Goal: Check status

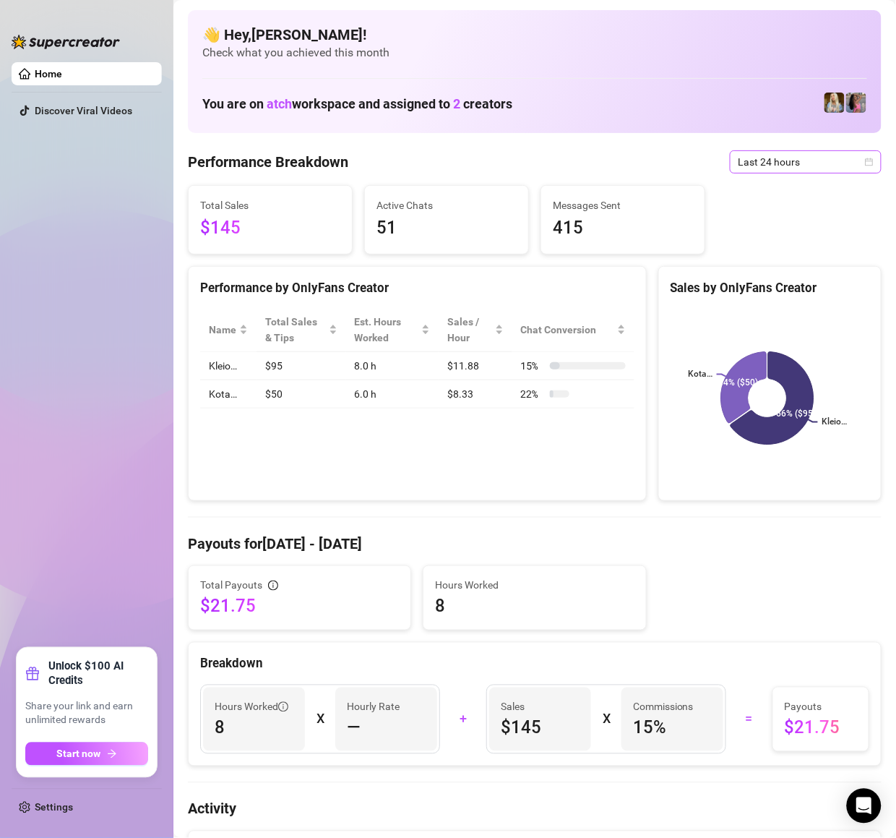
click at [794, 159] on span "Last 24 hours" at bounding box center [806, 162] width 134 height 22
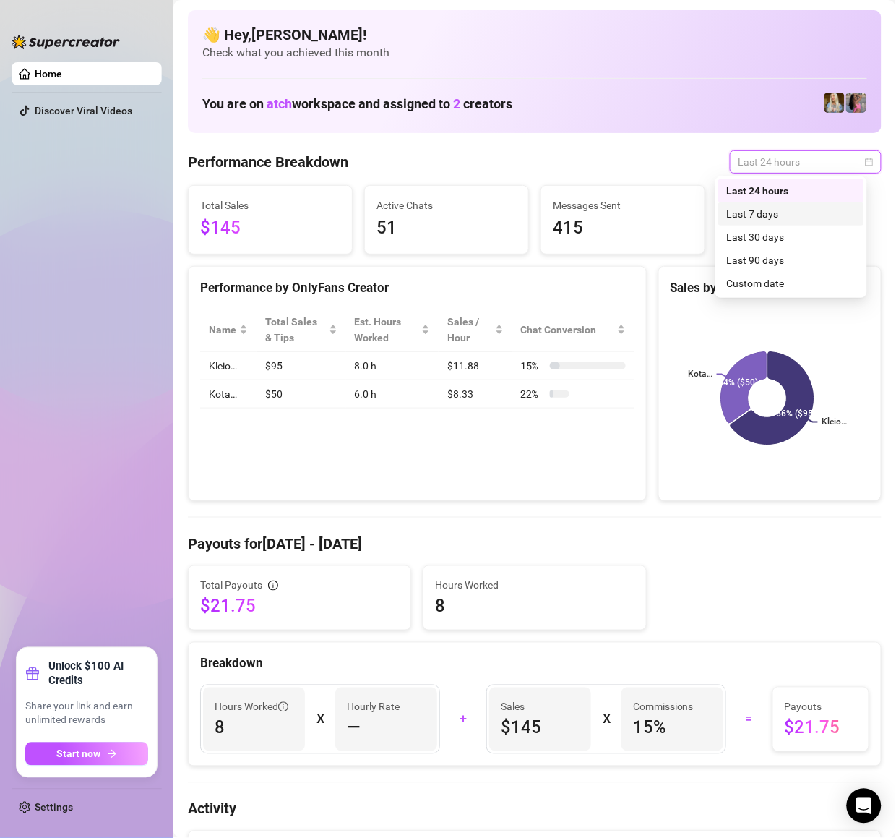
click at [800, 219] on div "Last 7 days" at bounding box center [791, 214] width 129 height 16
click at [787, 167] on span "Last 24 hours" at bounding box center [806, 162] width 134 height 22
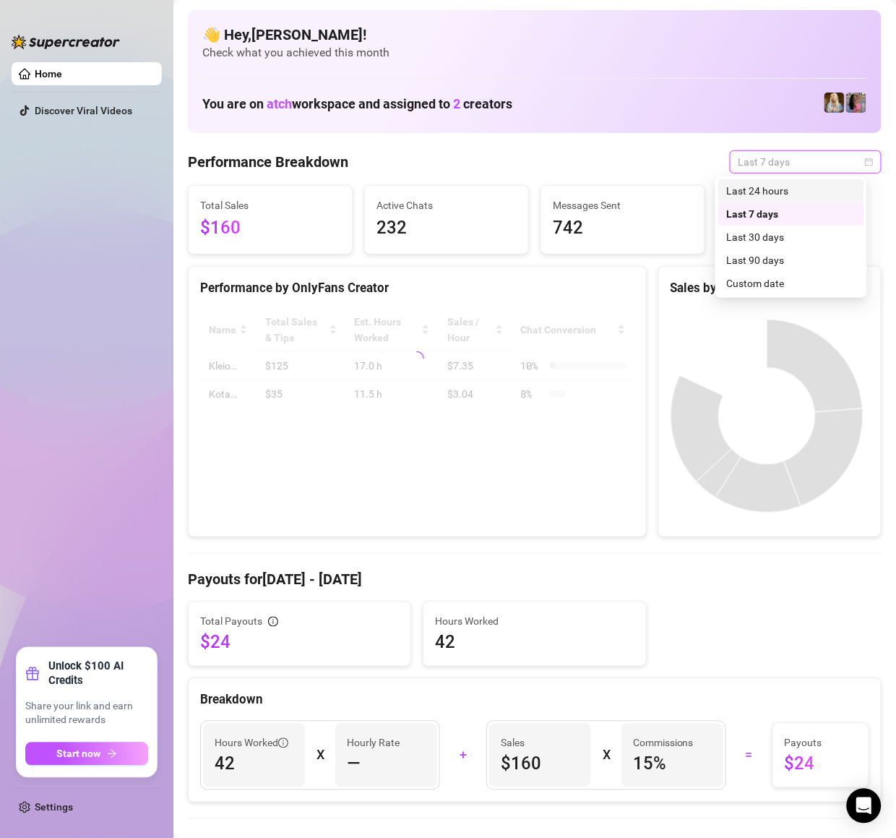
click at [789, 189] on div "Last 24 hours" at bounding box center [791, 191] width 129 height 16
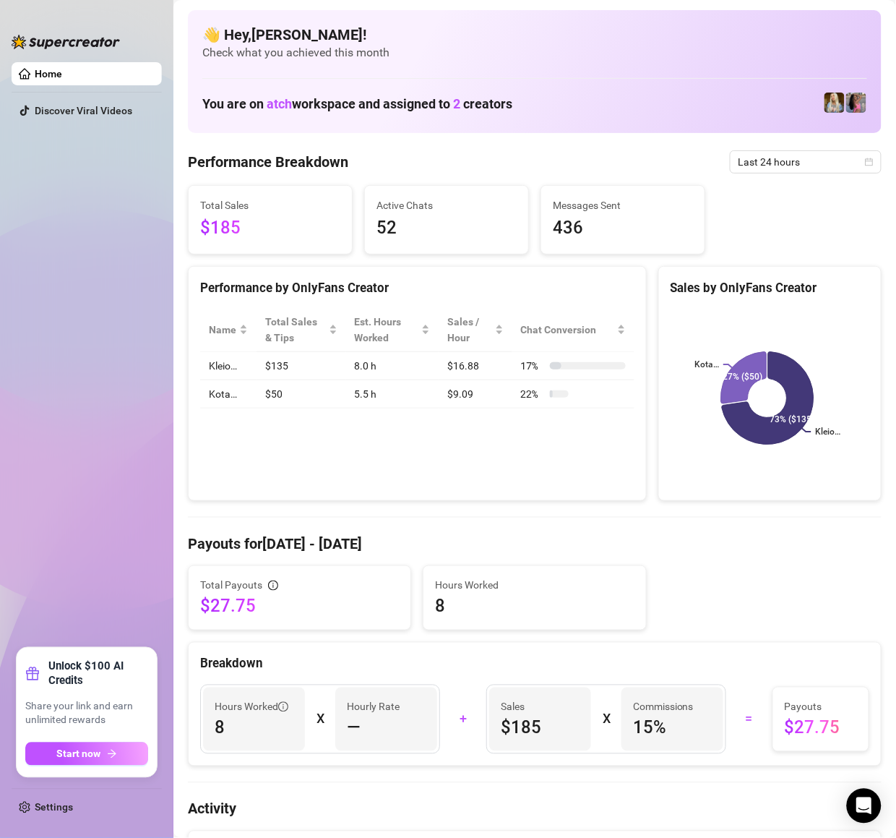
click at [278, 479] on div "Performance by OnlyFans Creator Name Total Sales & Tips Est. Hours Worked Sales…" at bounding box center [417, 384] width 459 height 236
click at [821, 169] on span "Last 24 hours" at bounding box center [806, 162] width 134 height 22
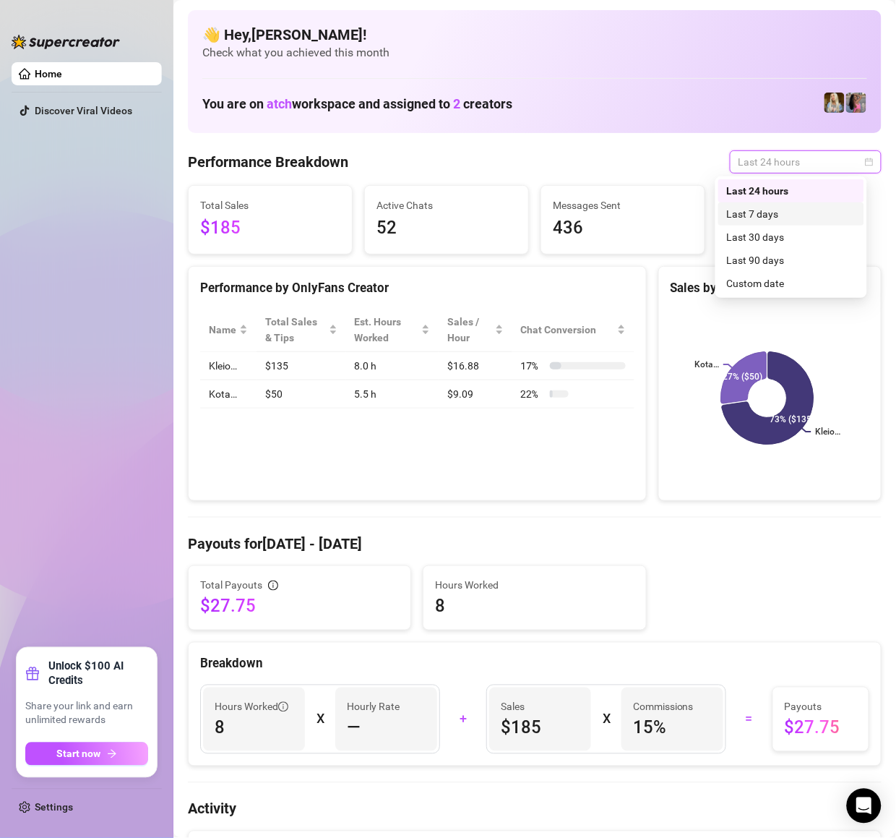
drag, startPoint x: 802, startPoint y: 213, endPoint x: 808, endPoint y: 218, distance: 7.7
click at [808, 218] on div "Last 7 days" at bounding box center [791, 214] width 129 height 16
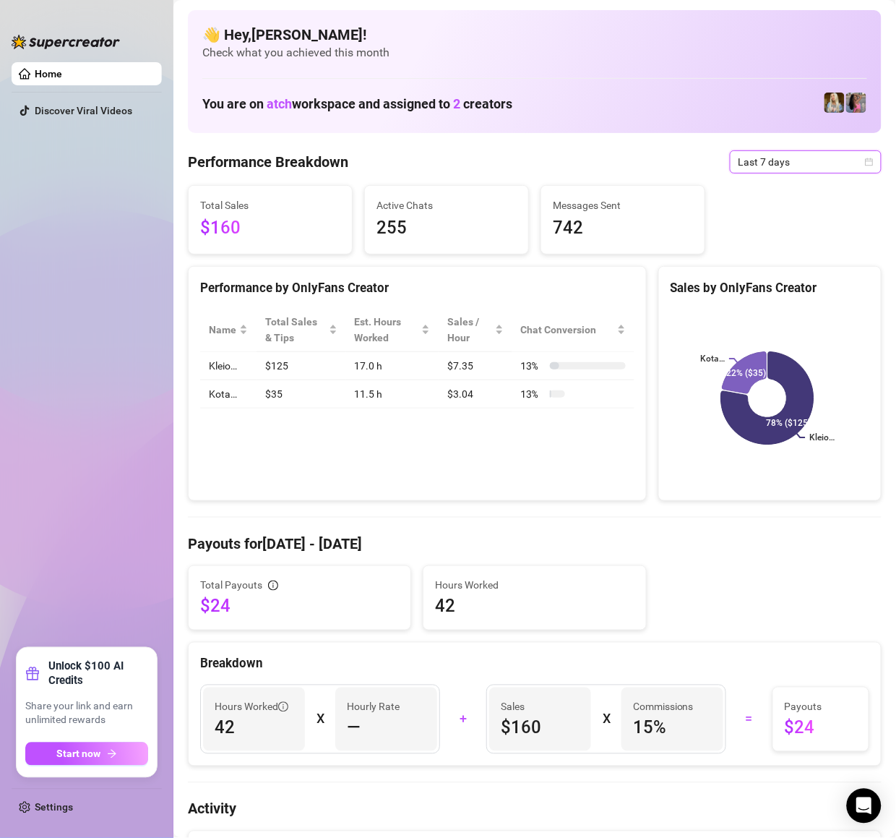
click at [786, 170] on span "Last 7 days" at bounding box center [806, 162] width 134 height 22
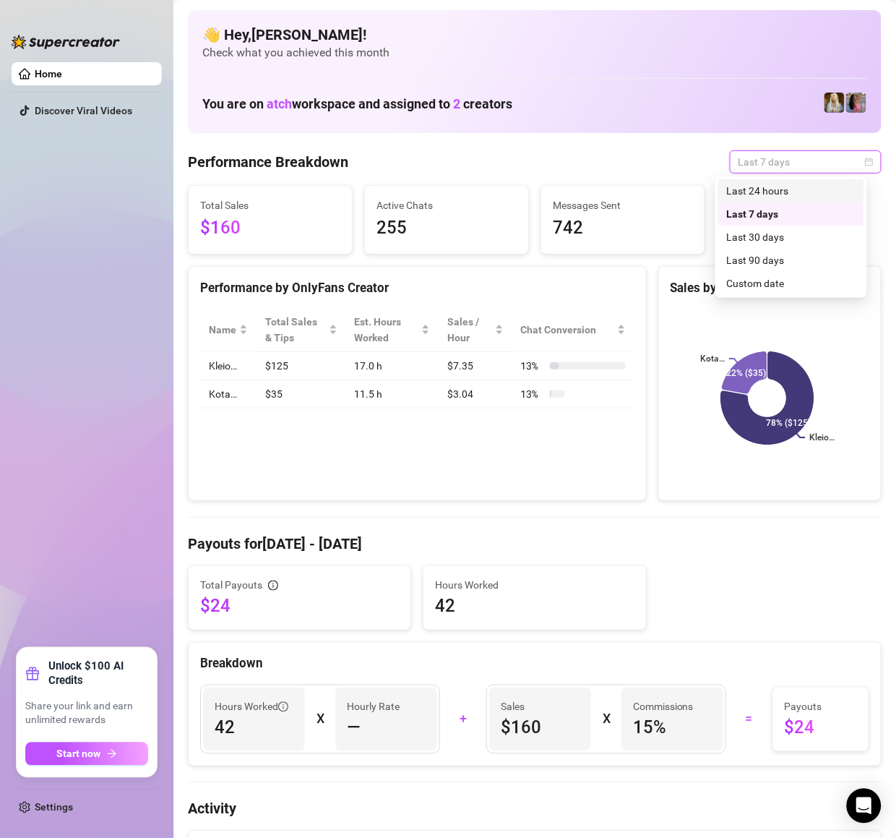
click at [781, 184] on div "Last 24 hours" at bounding box center [791, 191] width 129 height 16
click at [802, 163] on span "Last 24 hours" at bounding box center [806, 162] width 134 height 22
click at [807, 215] on div "Last 7 days" at bounding box center [792, 213] width 146 height 23
click at [807, 215] on div "Total Sales $215 Active Chats 52 Messages Sent 436" at bounding box center [535, 219] width 706 height 69
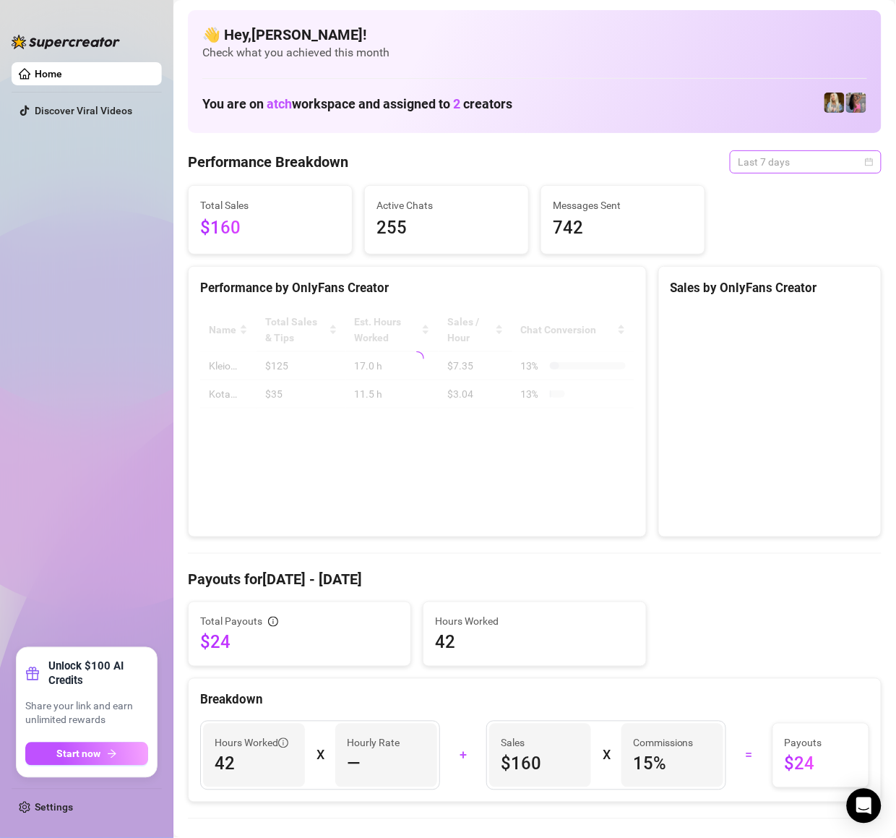
click at [808, 154] on span "Last 7 days" at bounding box center [806, 162] width 134 height 22
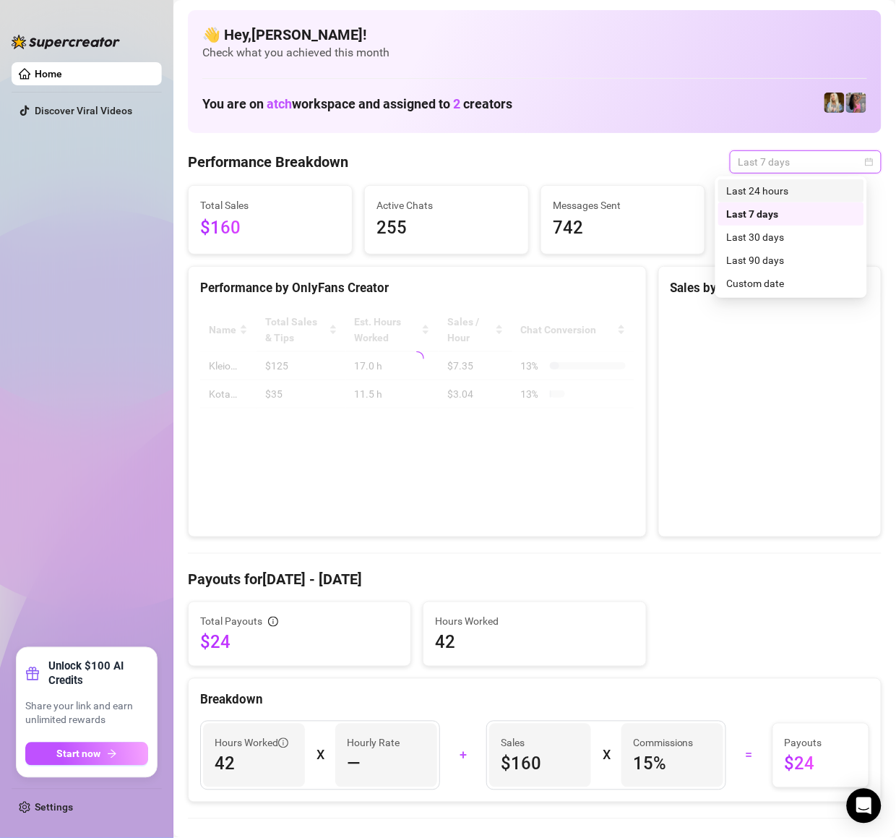
click at [808, 184] on div "Last 24 hours" at bounding box center [791, 191] width 129 height 16
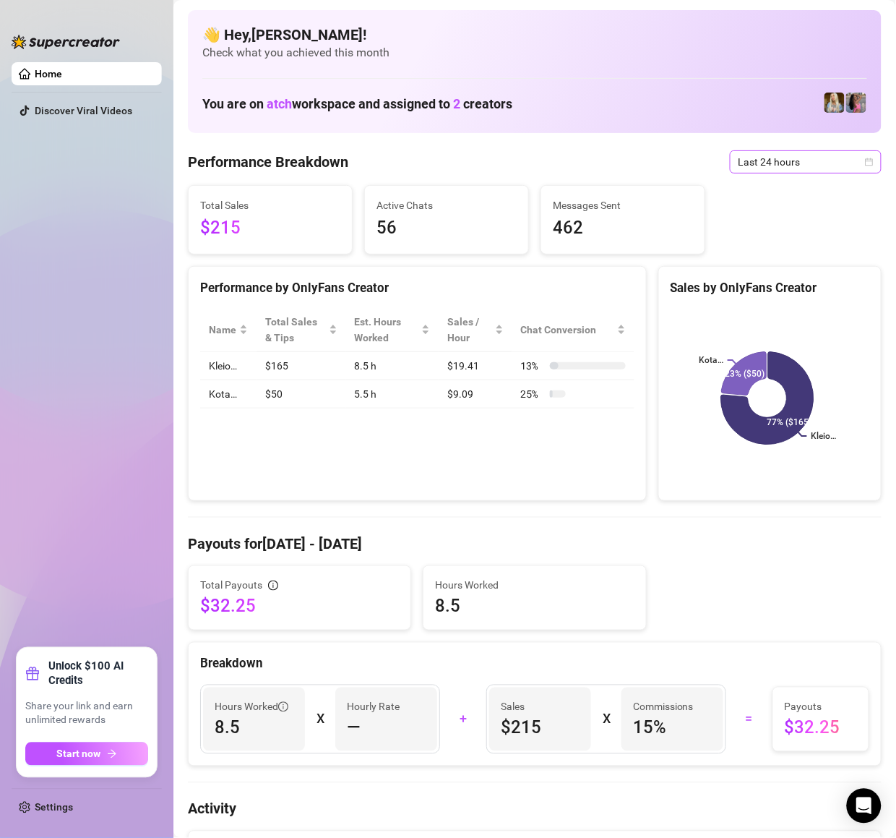
click at [805, 152] on span "Last 24 hours" at bounding box center [806, 162] width 134 height 22
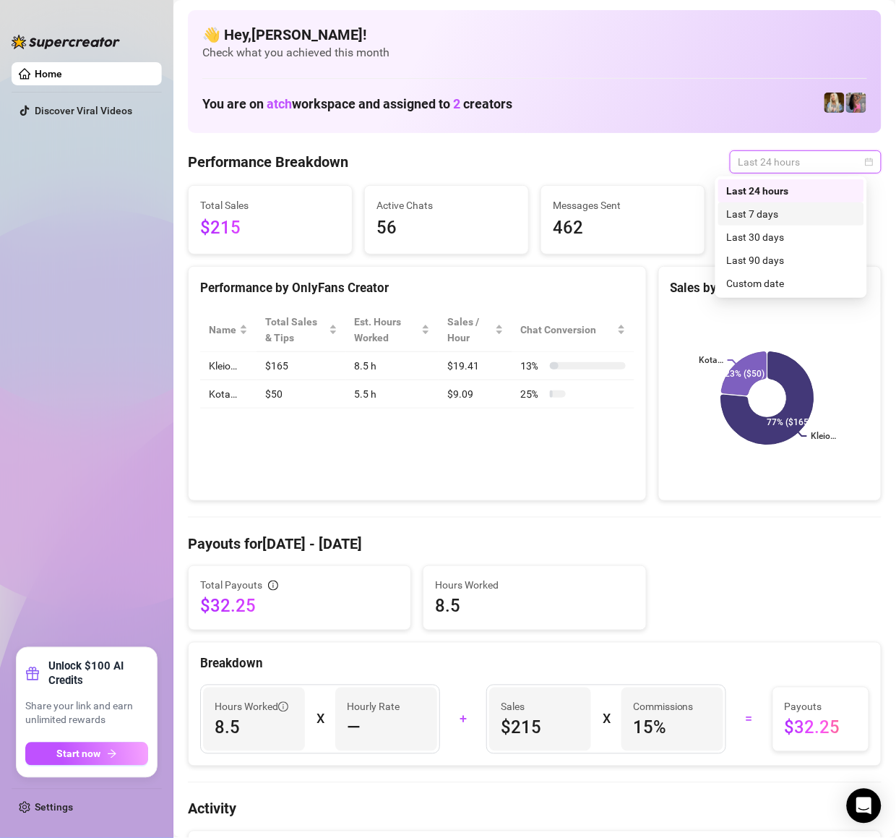
click at [796, 215] on div "Last 7 days" at bounding box center [791, 214] width 129 height 16
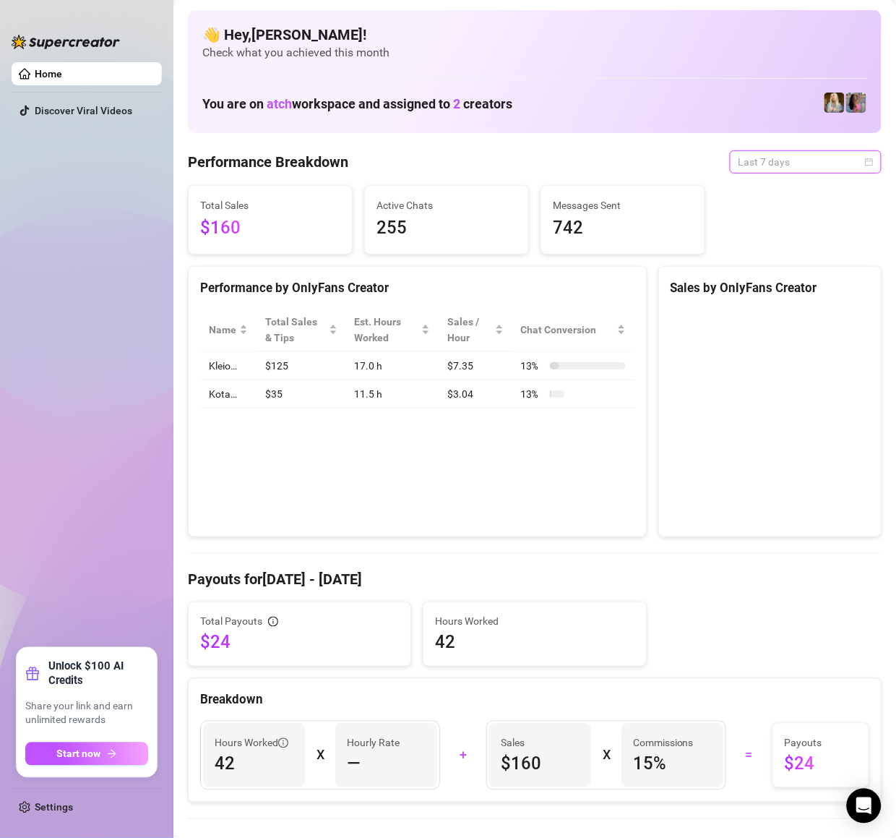
click at [791, 163] on span "Last 7 days" at bounding box center [806, 162] width 134 height 22
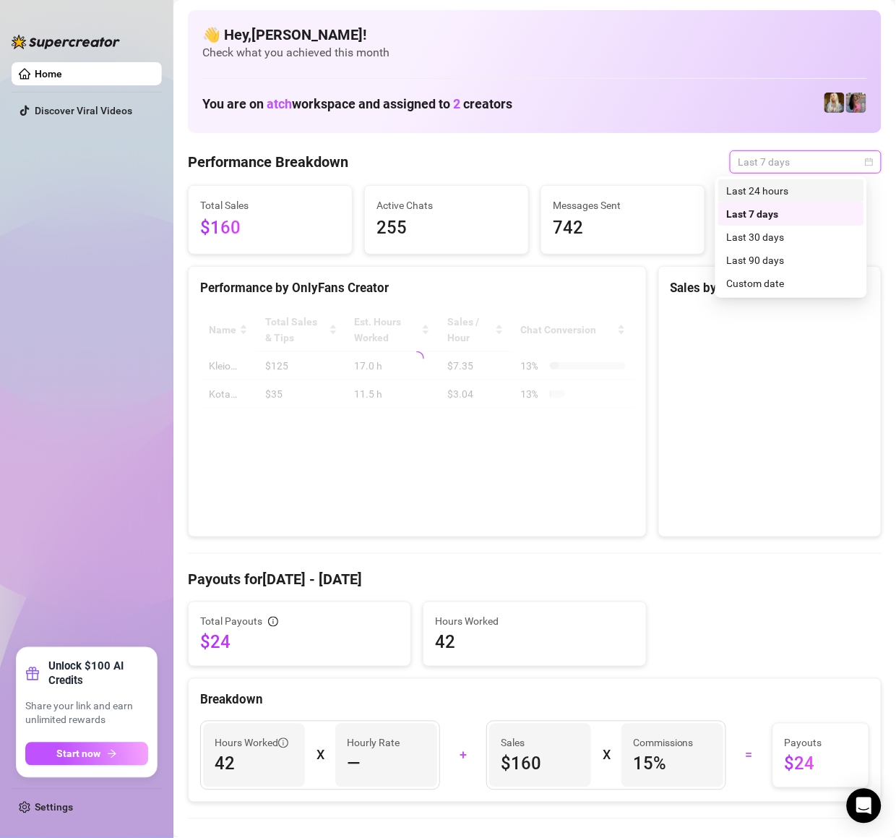
click at [772, 192] on div "Last 24 hours" at bounding box center [791, 191] width 129 height 16
